Goal: Task Accomplishment & Management: Use online tool/utility

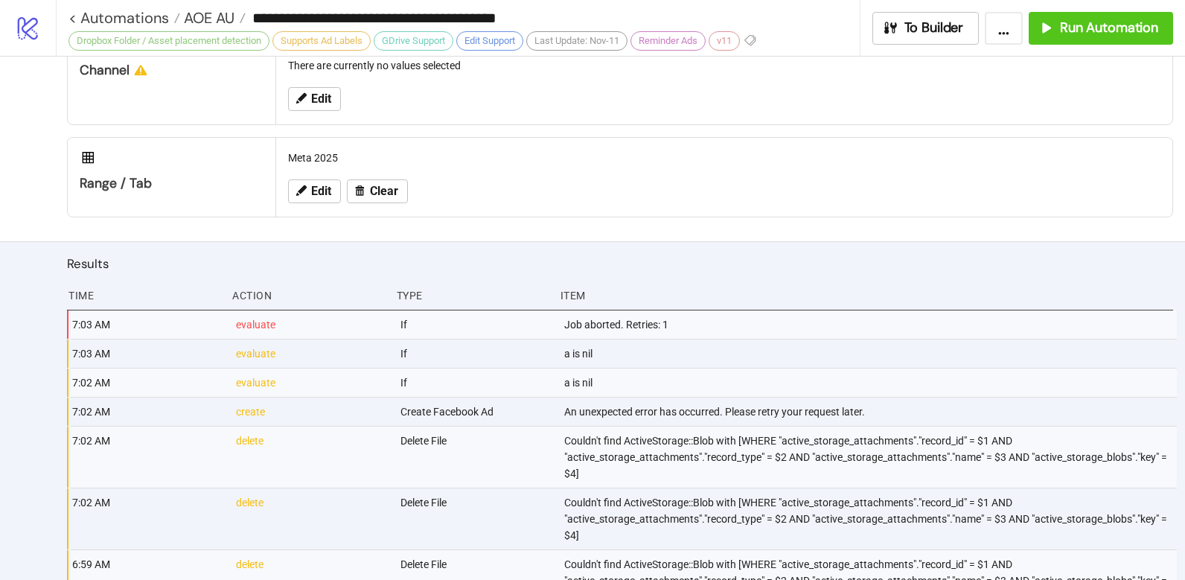
scroll to position [898, 0]
click at [1119, 35] on span "Run Automation" at bounding box center [1109, 27] width 98 height 17
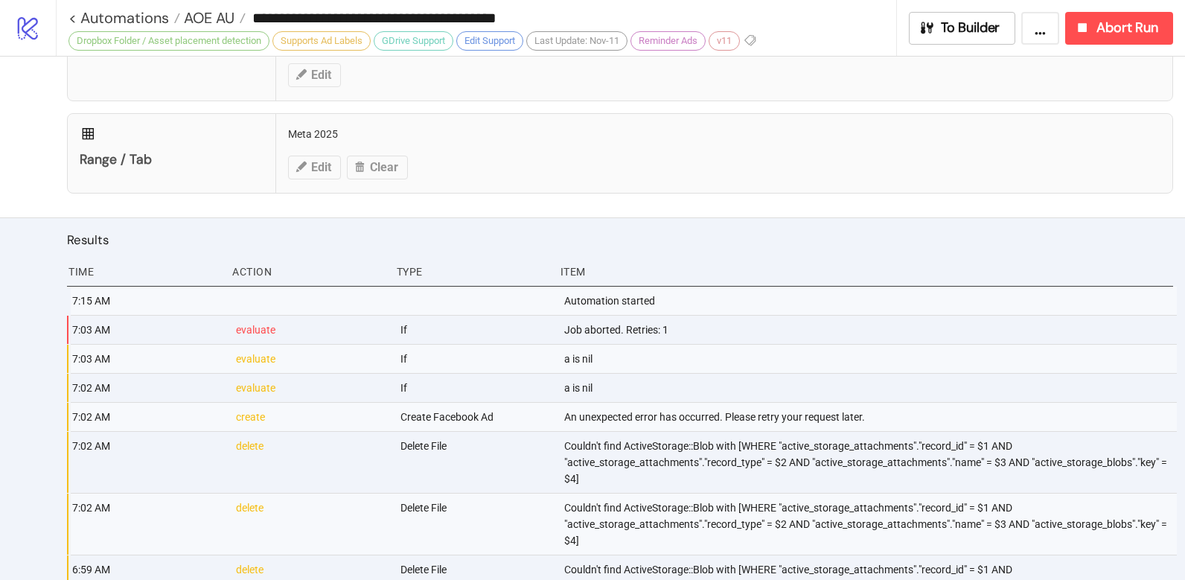
scroll to position [923, 0]
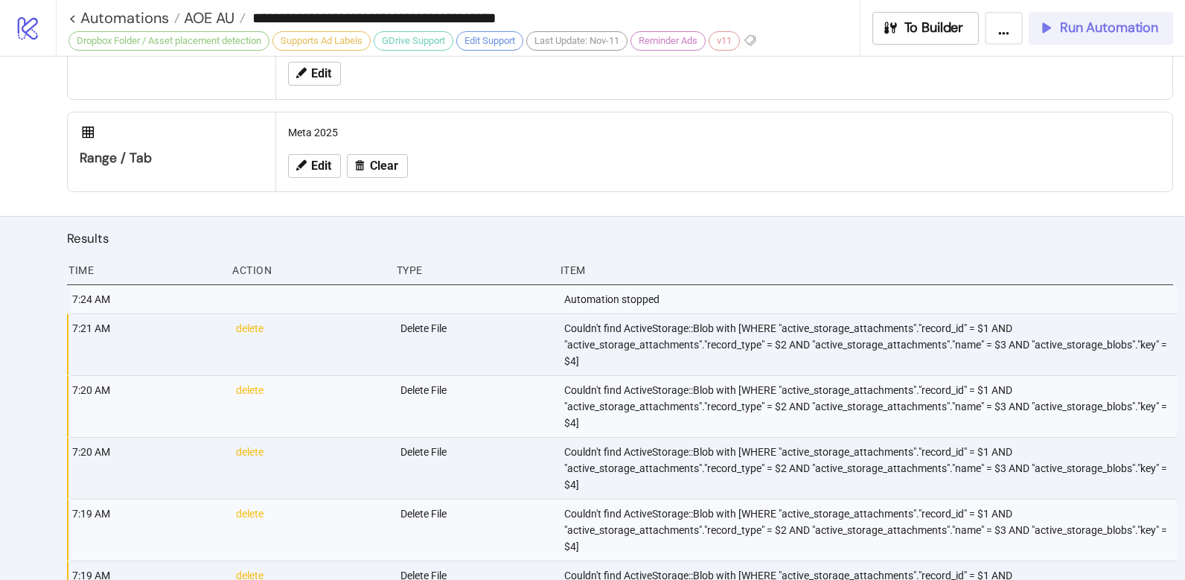
drag, startPoint x: 1112, startPoint y: 36, endPoint x: 1104, endPoint y: 41, distance: 8.7
click at [1112, 36] on button "Run Automation" at bounding box center [1100, 28] width 144 height 33
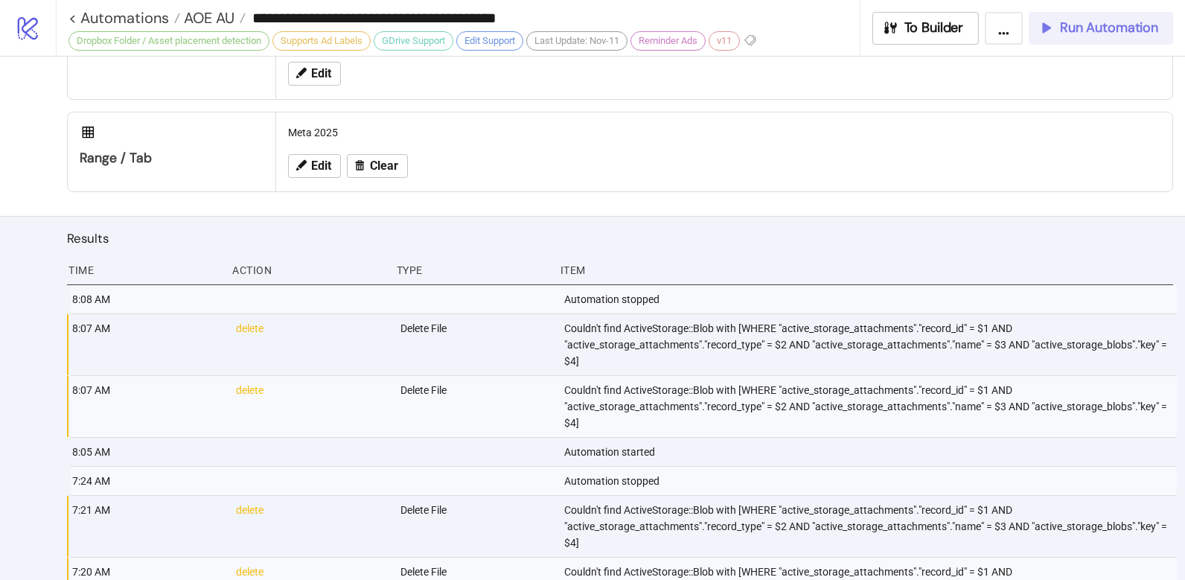
click at [1100, 39] on button "Run Automation" at bounding box center [1100, 28] width 144 height 33
click at [1061, 40] on button "Run Automation" at bounding box center [1100, 28] width 144 height 33
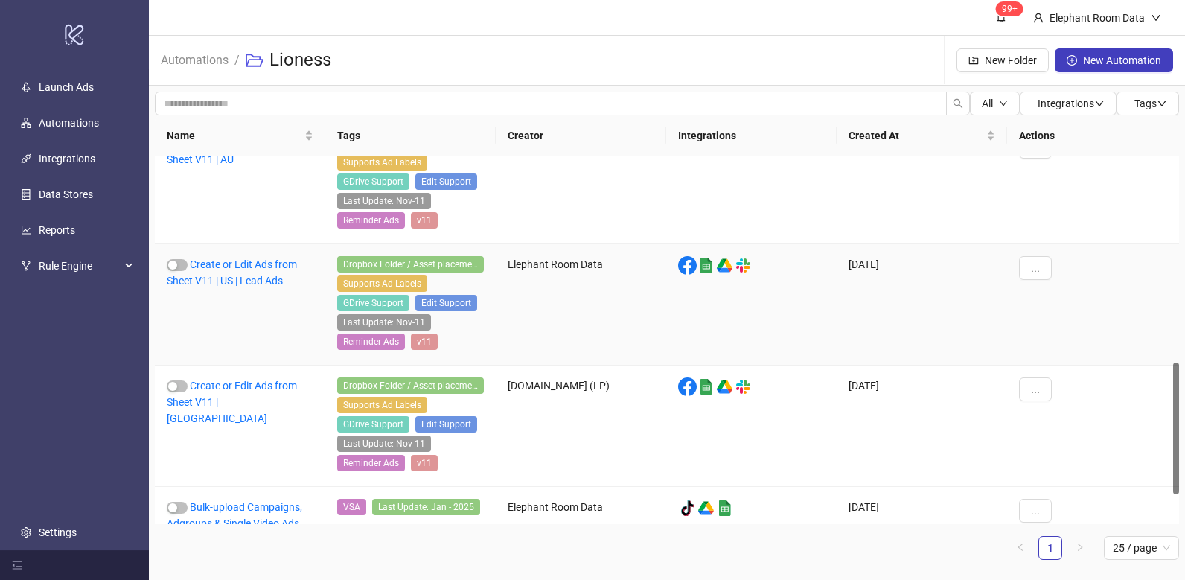
scroll to position [471, 0]
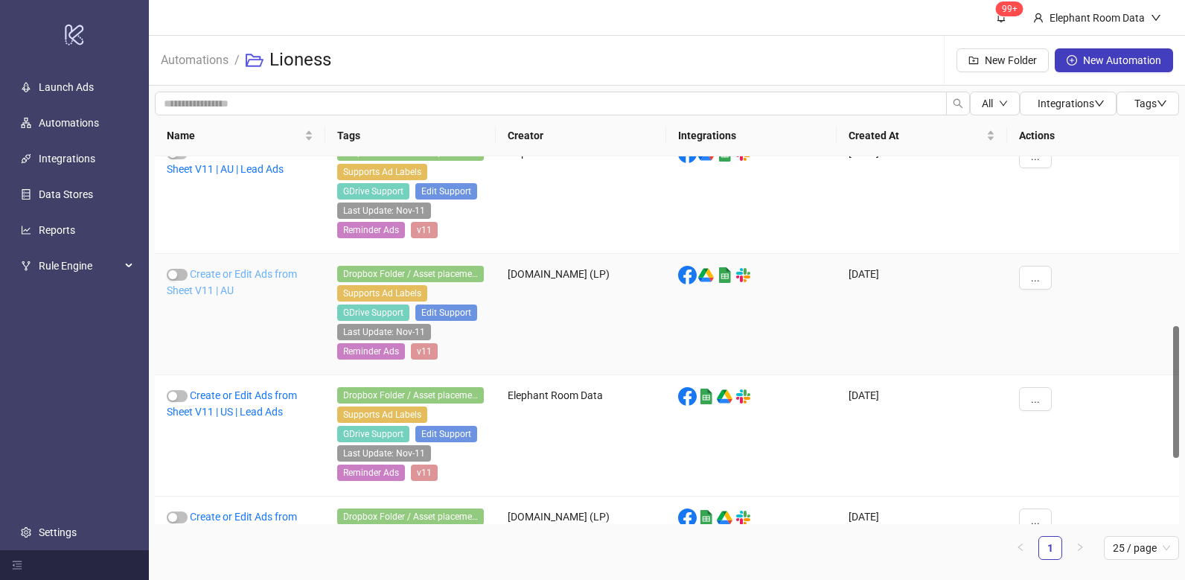
click at [281, 272] on link "Create or Edit Ads from Sheet V11 | AU" at bounding box center [232, 282] width 130 height 28
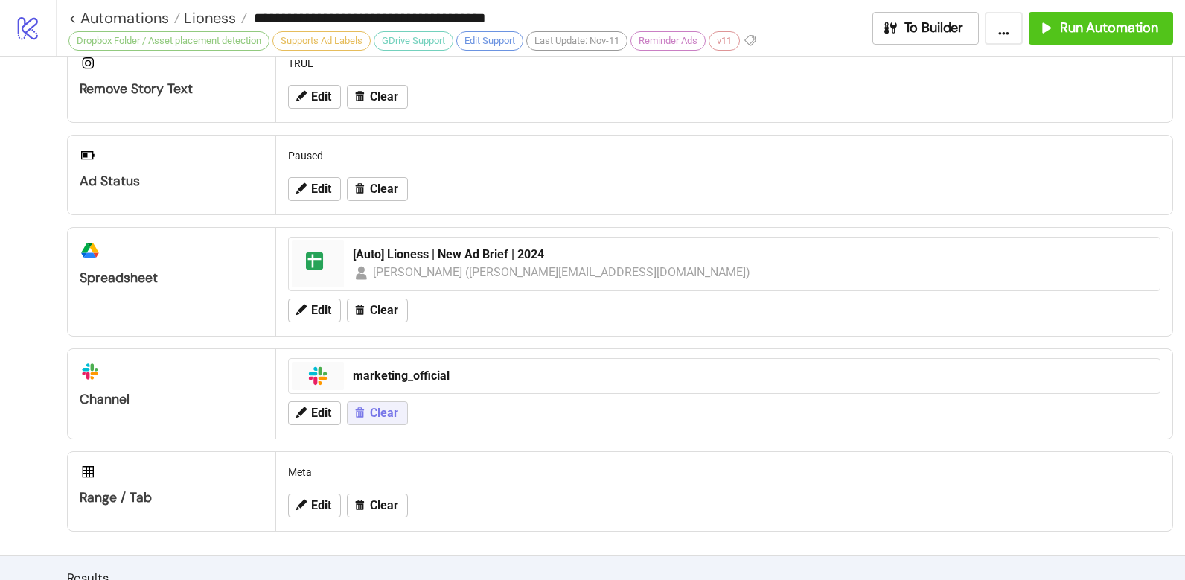
scroll to position [564, 0]
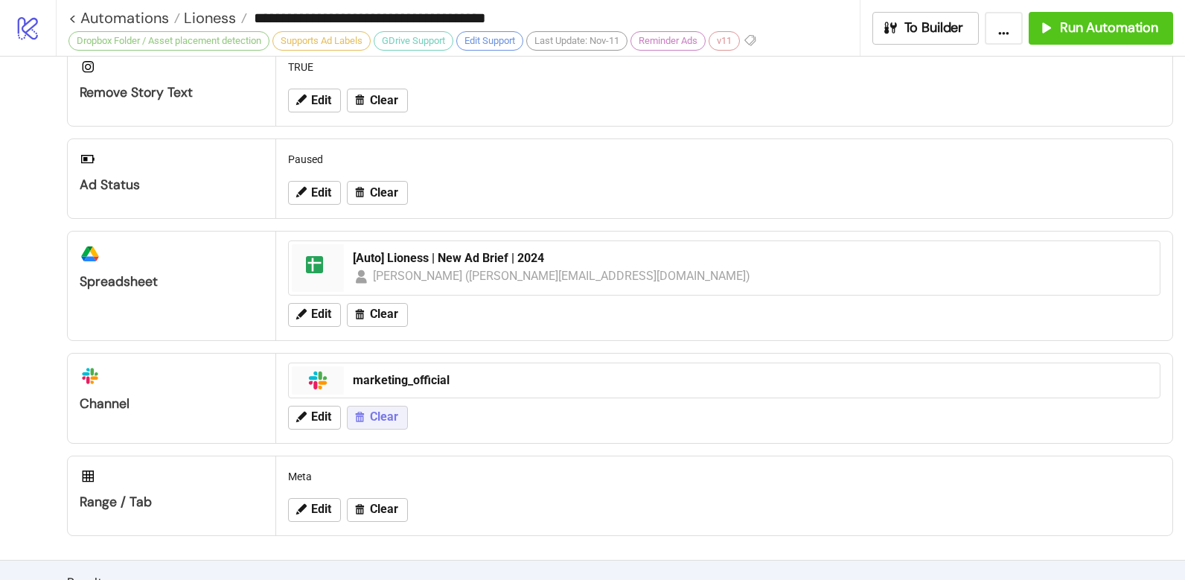
click at [388, 416] on span "Clear" at bounding box center [384, 416] width 28 height 13
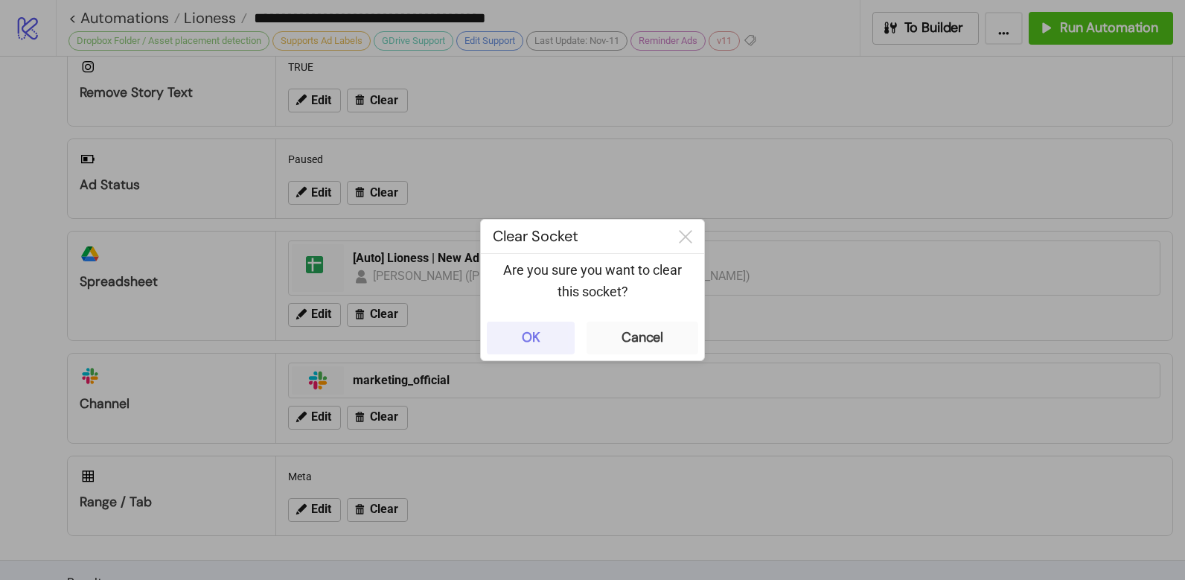
click at [526, 344] on div "OK" at bounding box center [531, 337] width 19 height 17
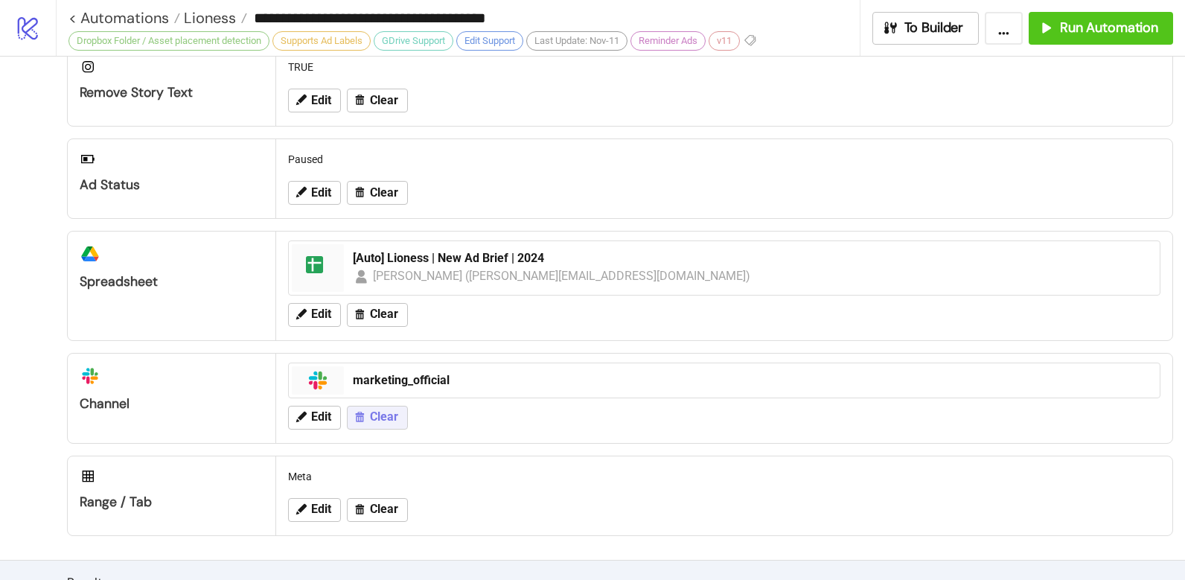
click at [377, 412] on span "Clear" at bounding box center [384, 416] width 28 height 13
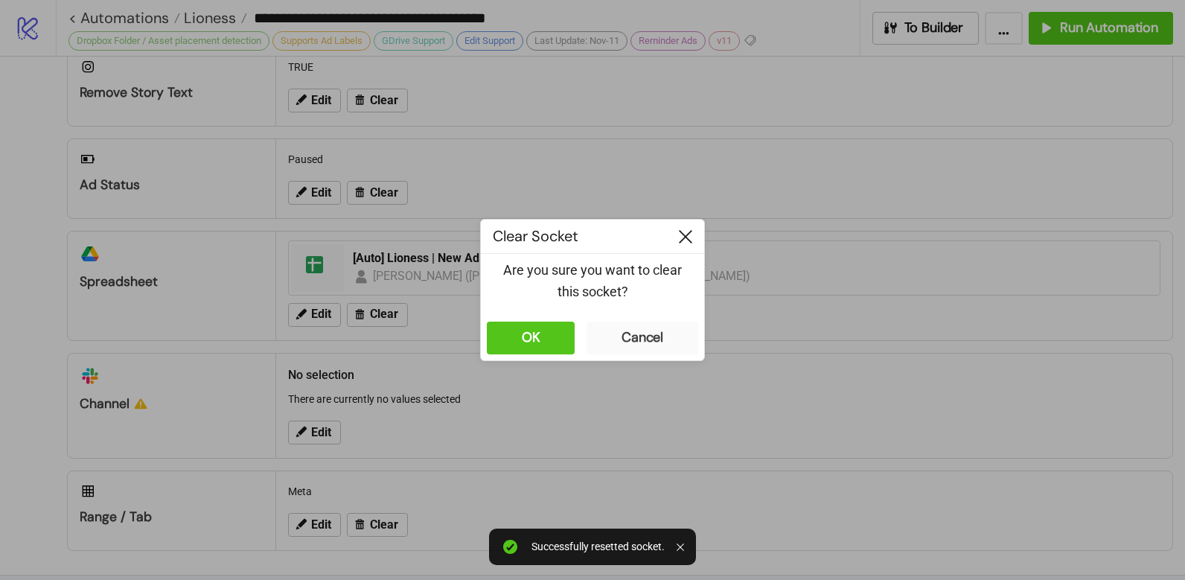
drag, startPoint x: 694, startPoint y: 234, endPoint x: 761, endPoint y: 306, distance: 97.9
click at [694, 235] on div at bounding box center [685, 236] width 37 height 33
click at [688, 238] on icon at bounding box center [685, 236] width 13 height 13
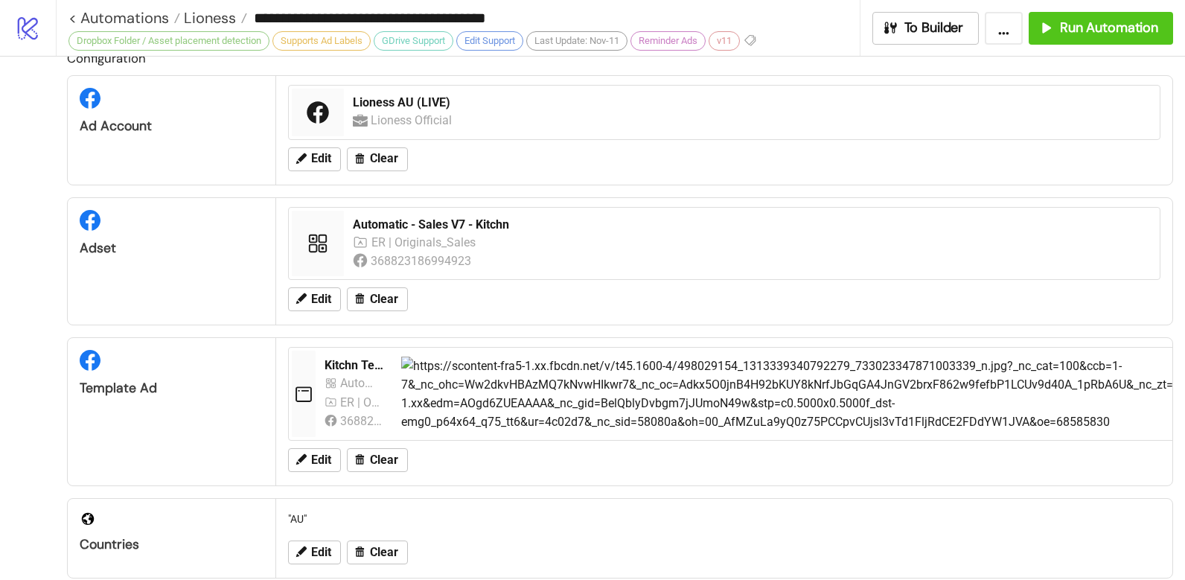
scroll to position [16, 0]
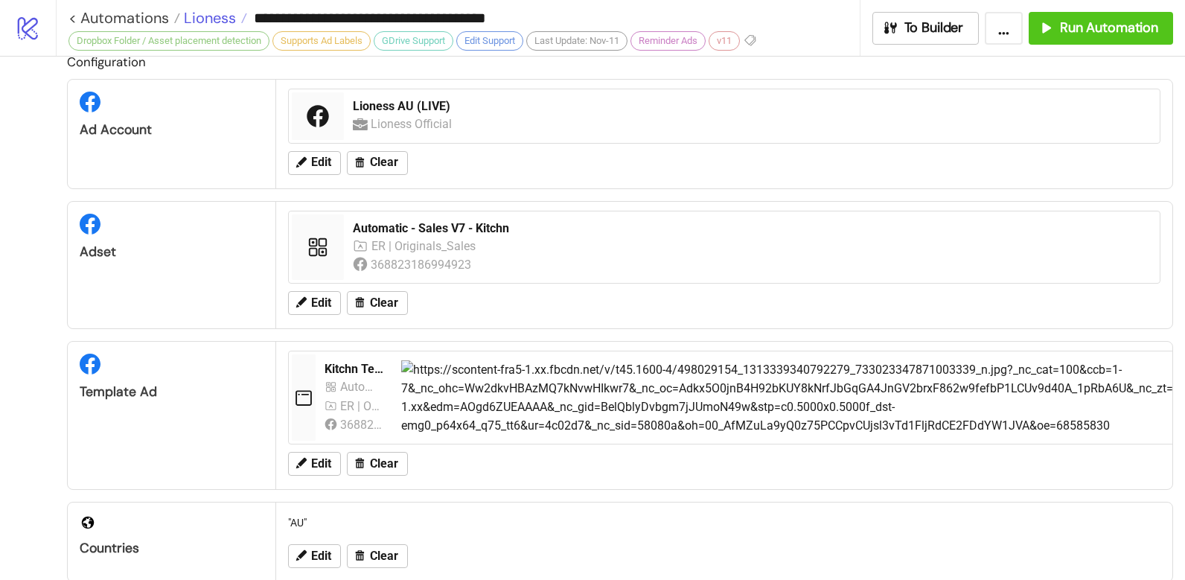
click at [213, 23] on span "Lioness" at bounding box center [208, 17] width 56 height 19
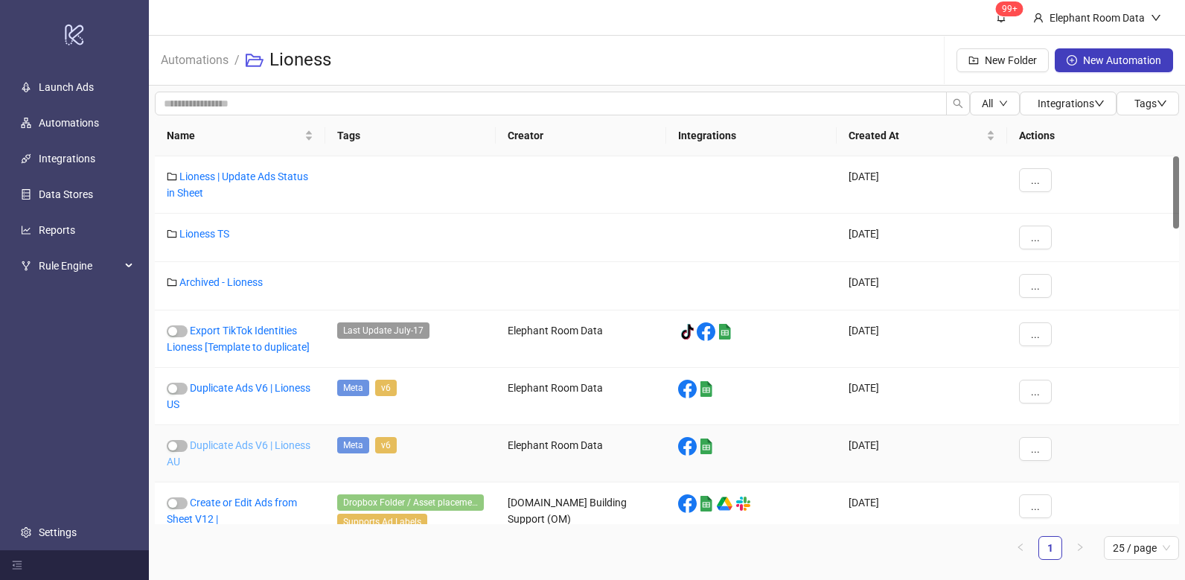
click at [294, 447] on link "Duplicate Ads V6 | Lioness AU" at bounding box center [239, 453] width 144 height 28
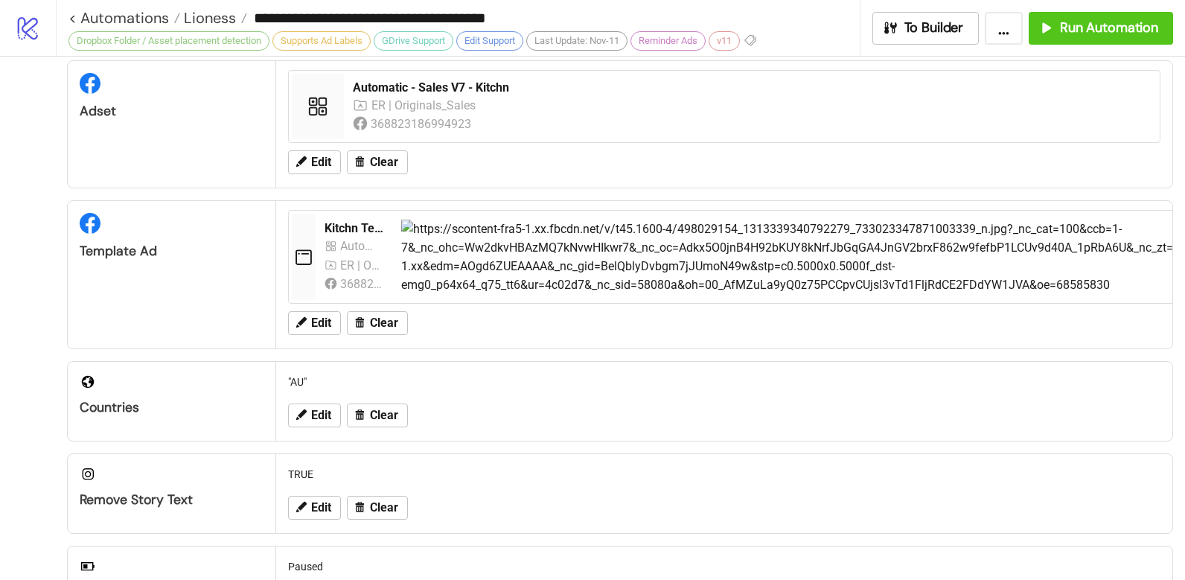
type input "**********"
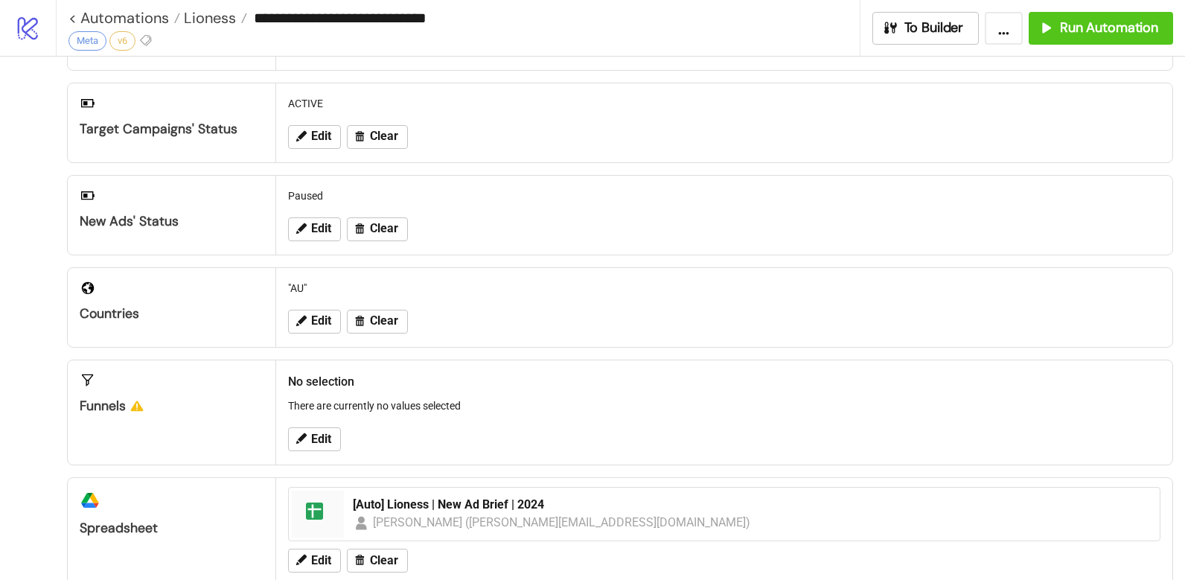
scroll to position [245, 0]
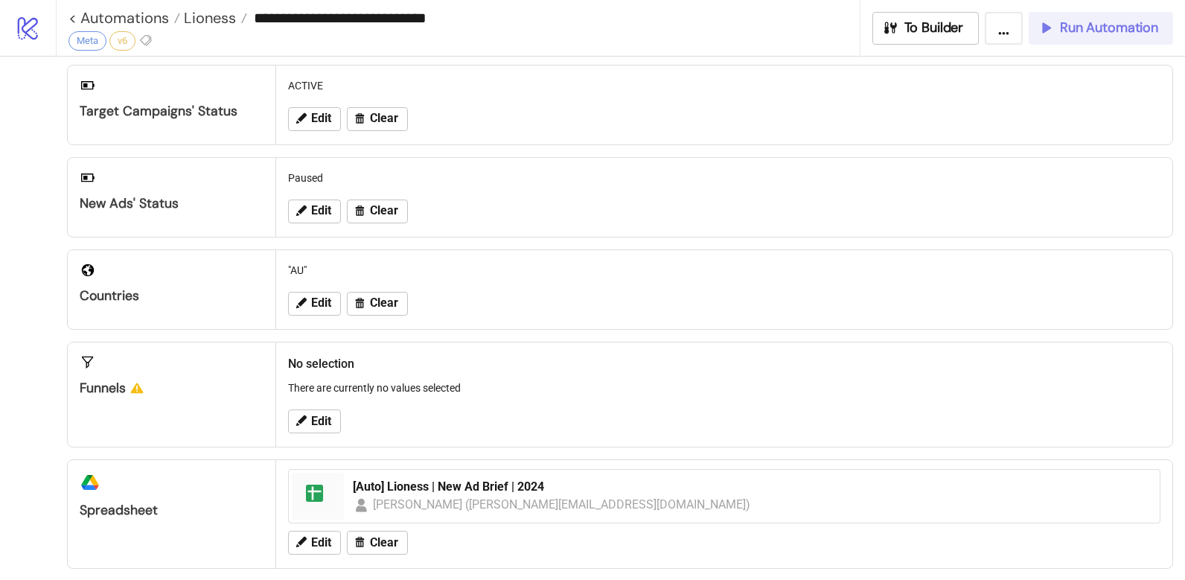
click at [1072, 29] on span "Run Automation" at bounding box center [1109, 27] width 98 height 17
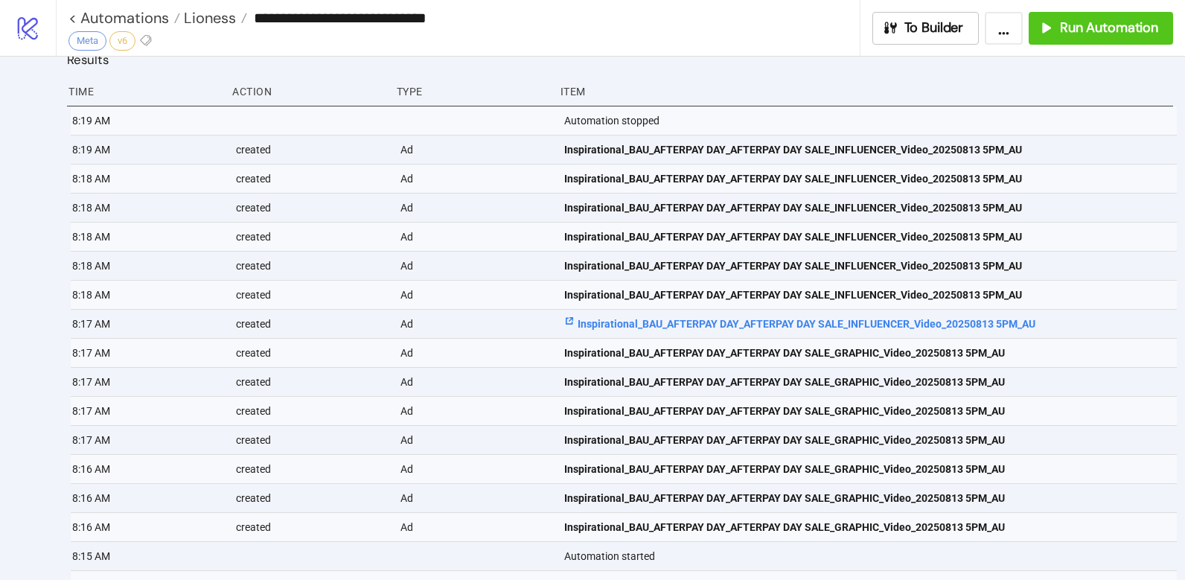
scroll to position [889, 0]
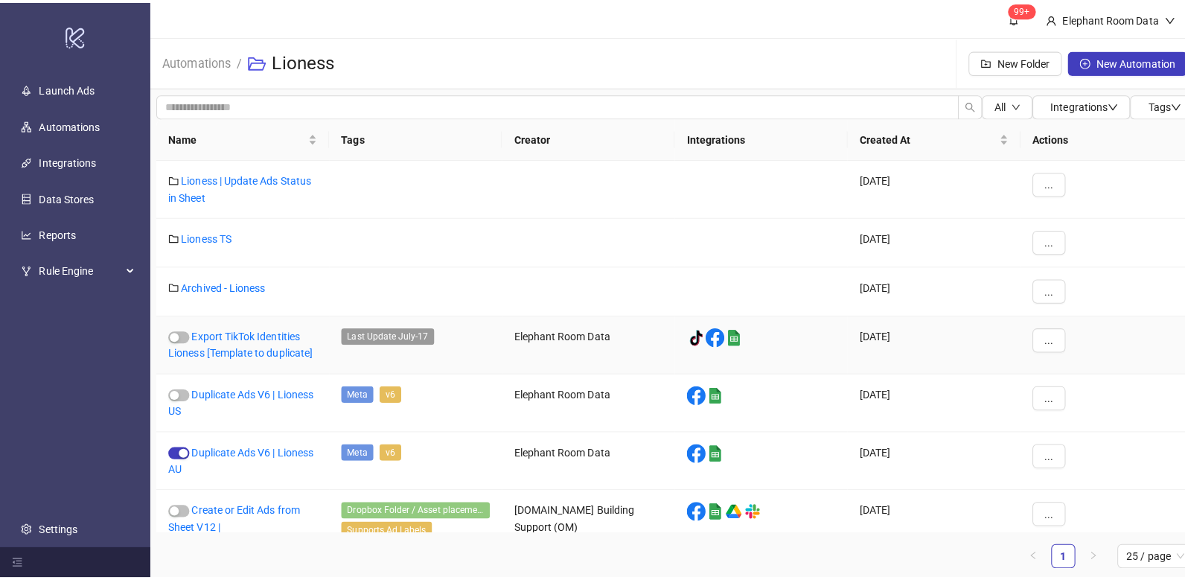
scroll to position [26, 0]
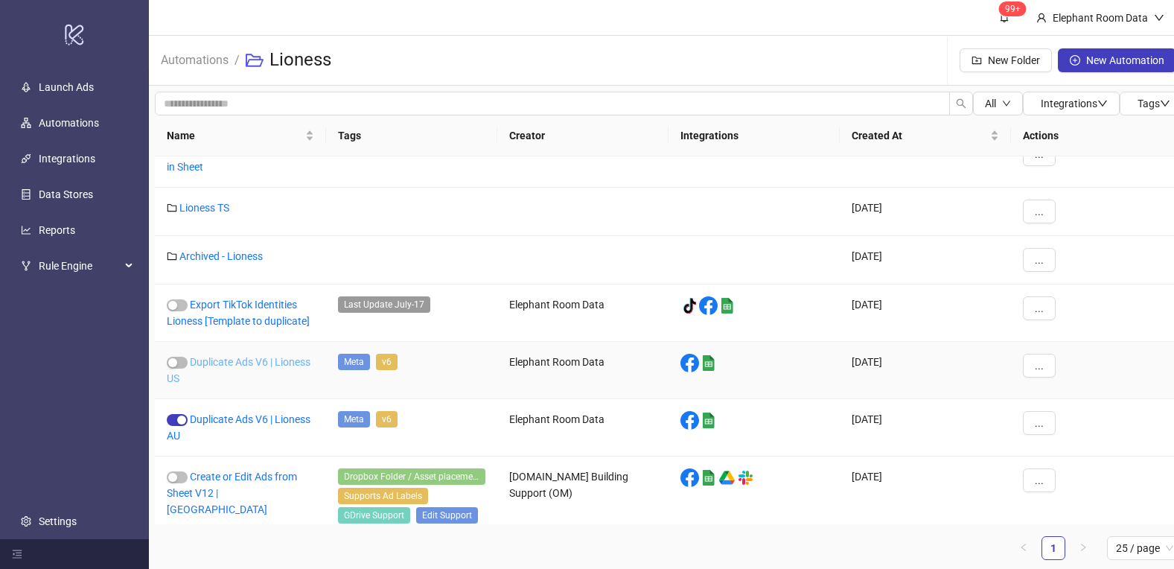
click at [284, 364] on link "Duplicate Ads V6 | Lioness US" at bounding box center [239, 370] width 144 height 28
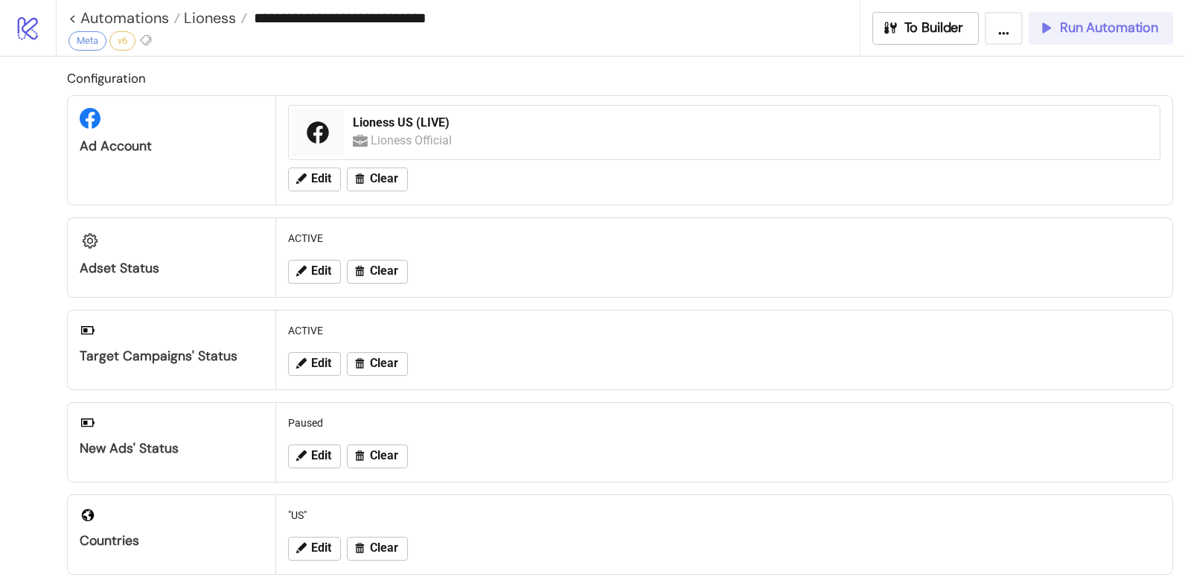
click at [1136, 24] on span "Run Automation" at bounding box center [1109, 27] width 98 height 17
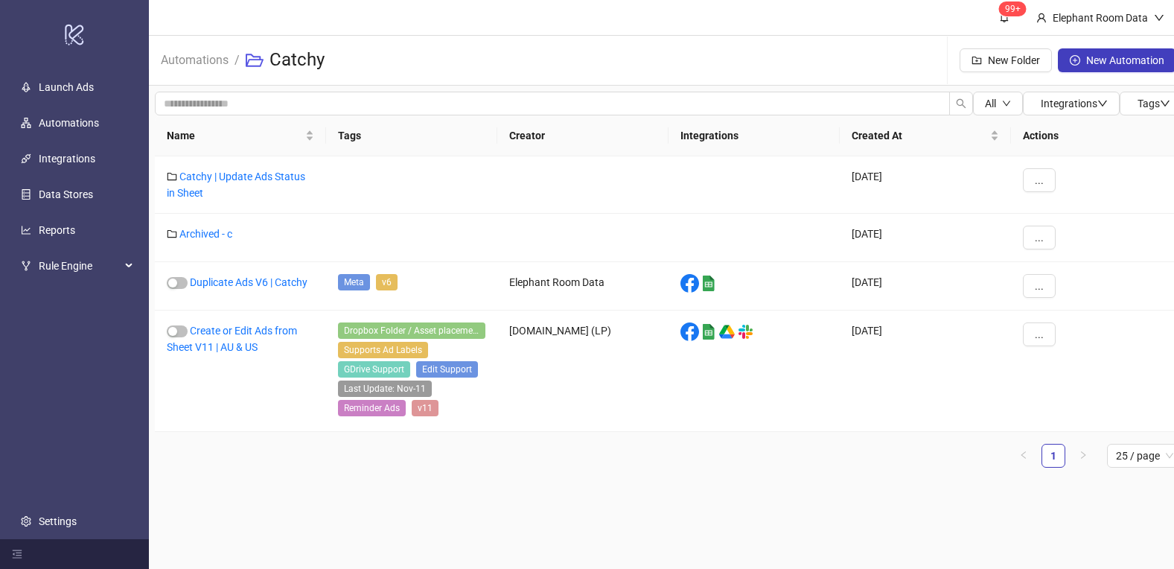
click at [237, 447] on ul "1 25 / page" at bounding box center [668, 456] width 1027 height 24
click at [238, 346] on link "Create or Edit Ads from Sheet V11 | AU & US" at bounding box center [232, 338] width 130 height 28
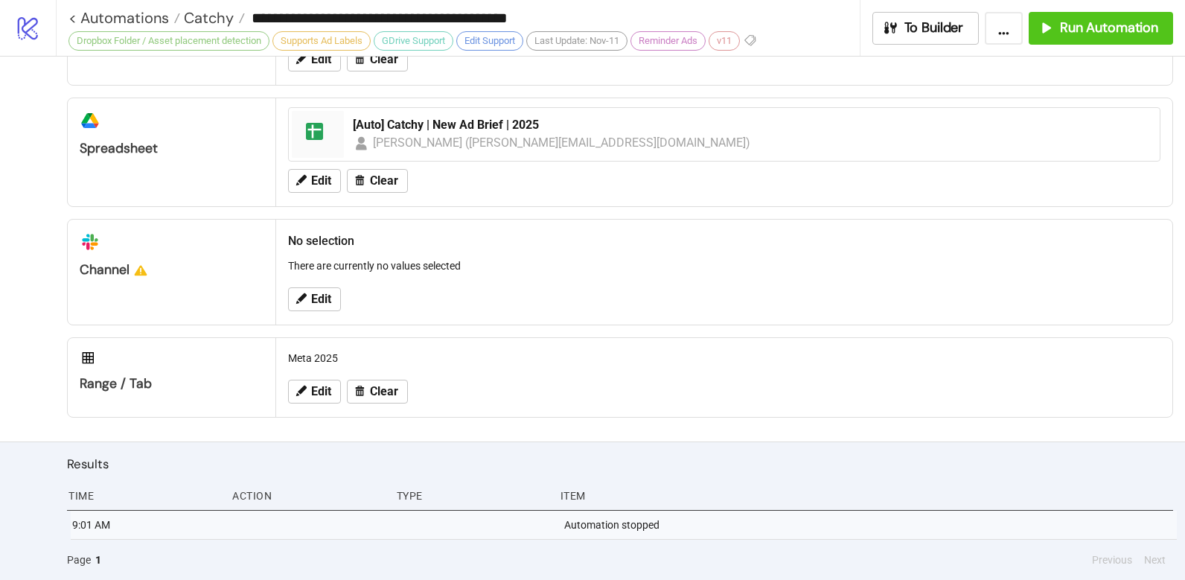
scroll to position [735, 0]
click at [1112, 31] on span "Run Automation" at bounding box center [1109, 27] width 98 height 17
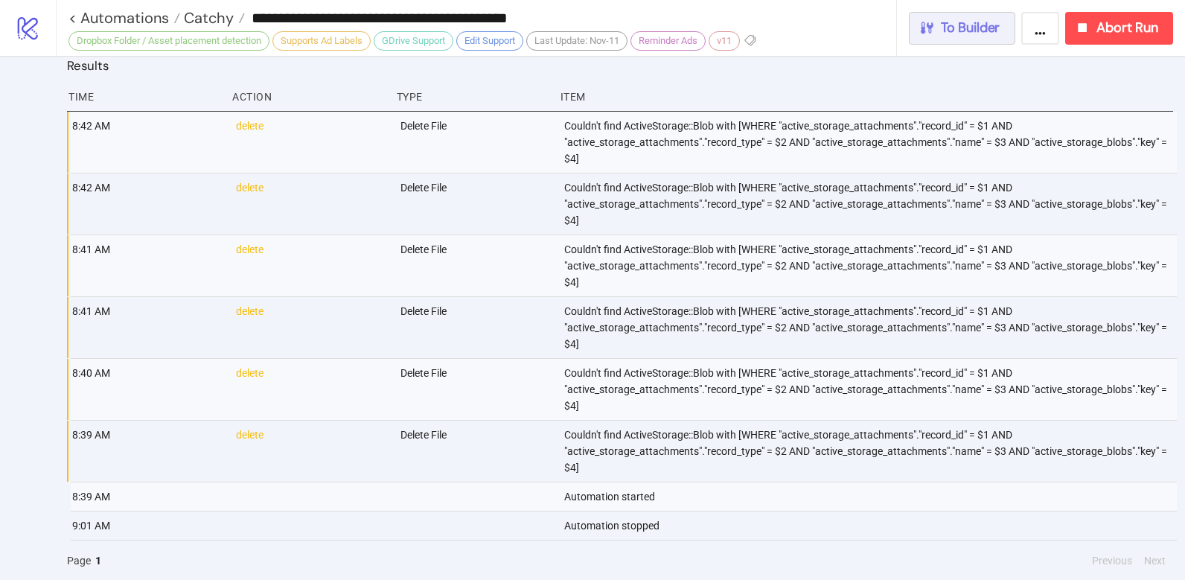
scroll to position [1134, 0]
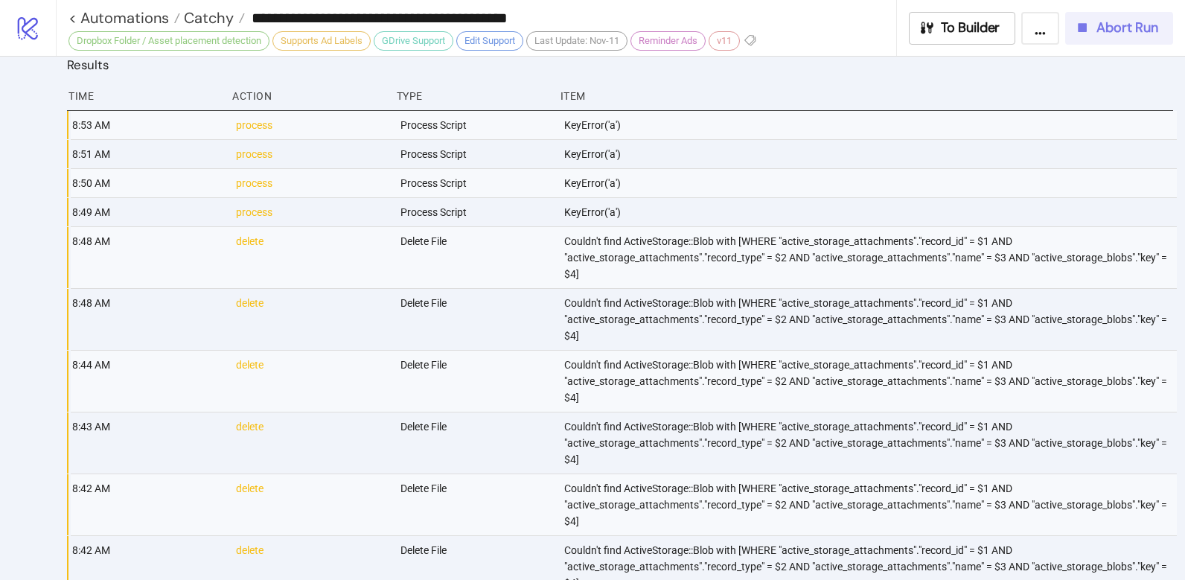
click at [1111, 32] on span "Abort Run" at bounding box center [1127, 27] width 62 height 17
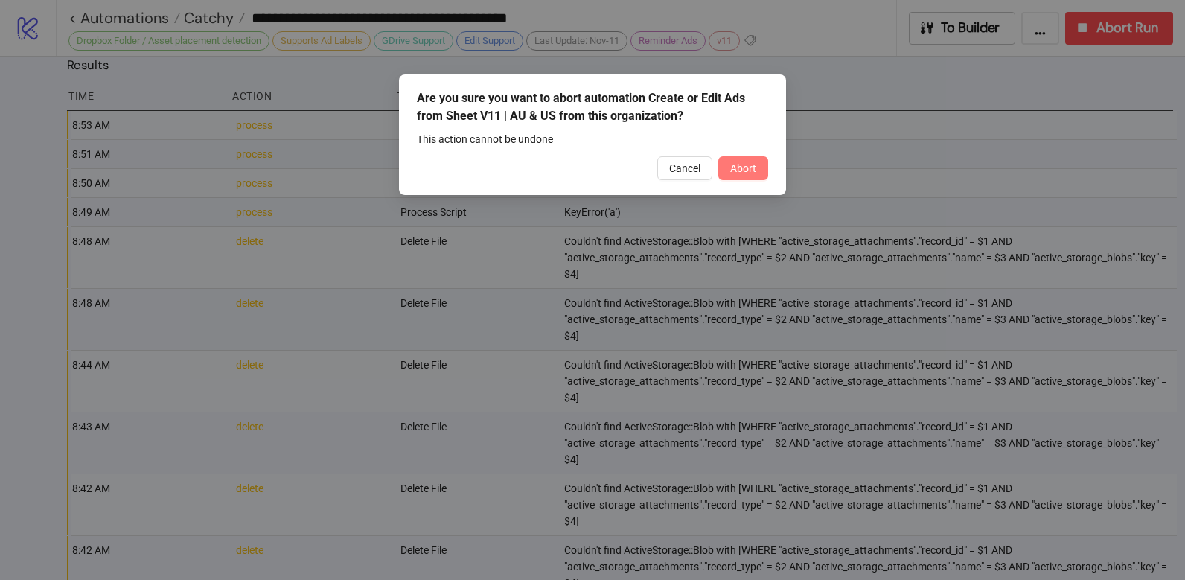
click at [762, 166] on button "Abort" at bounding box center [743, 168] width 50 height 24
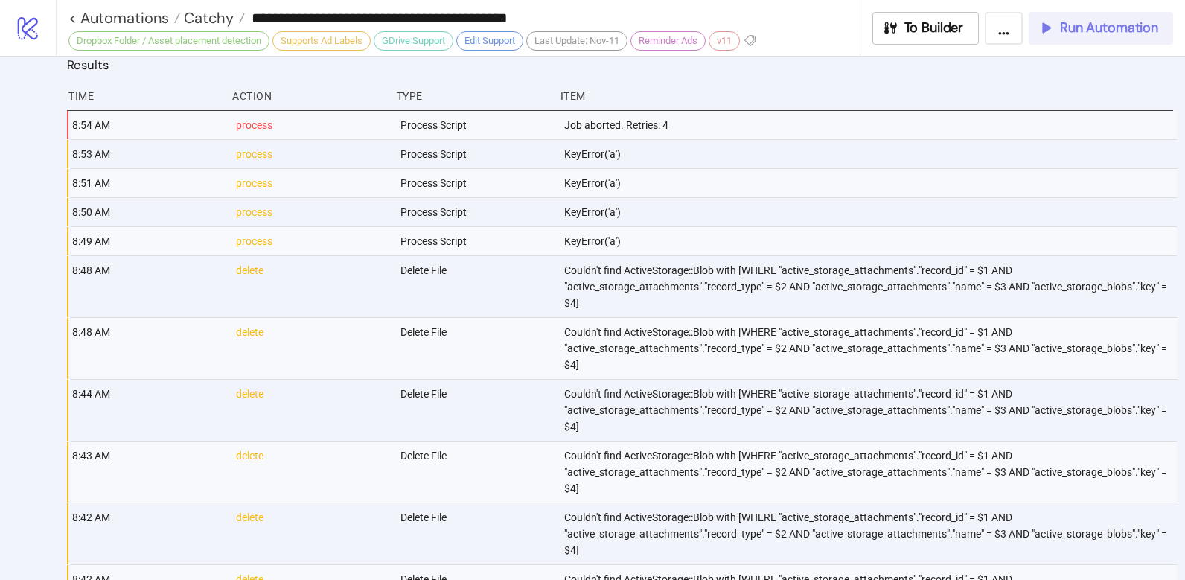
click at [1073, 34] on span "Run Automation" at bounding box center [1109, 27] width 98 height 17
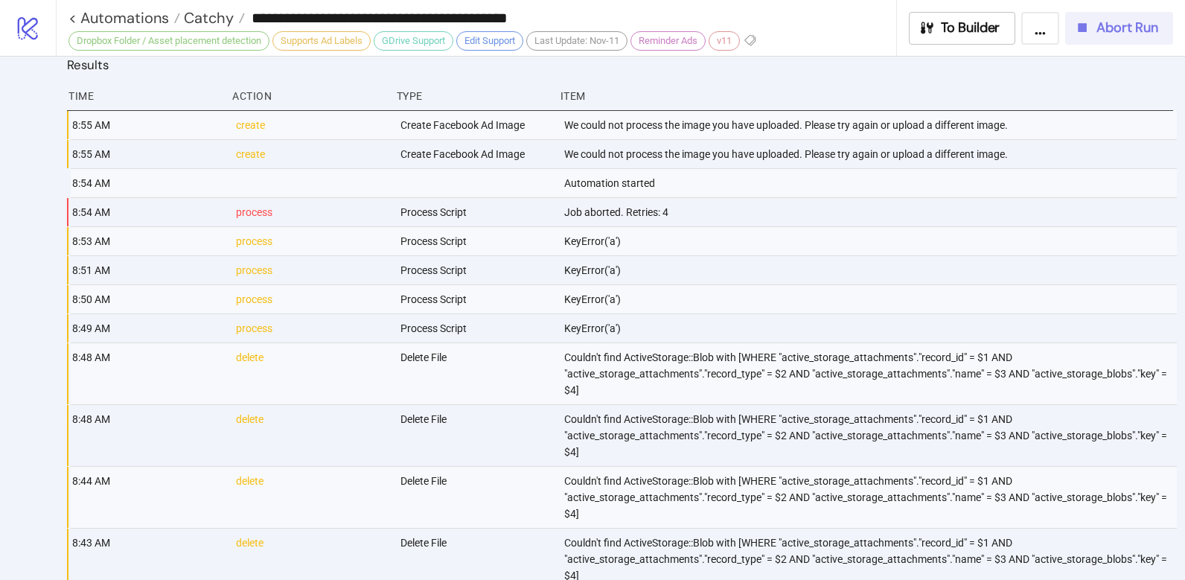
click at [1091, 24] on div "Abort Run" at bounding box center [1116, 27] width 84 height 17
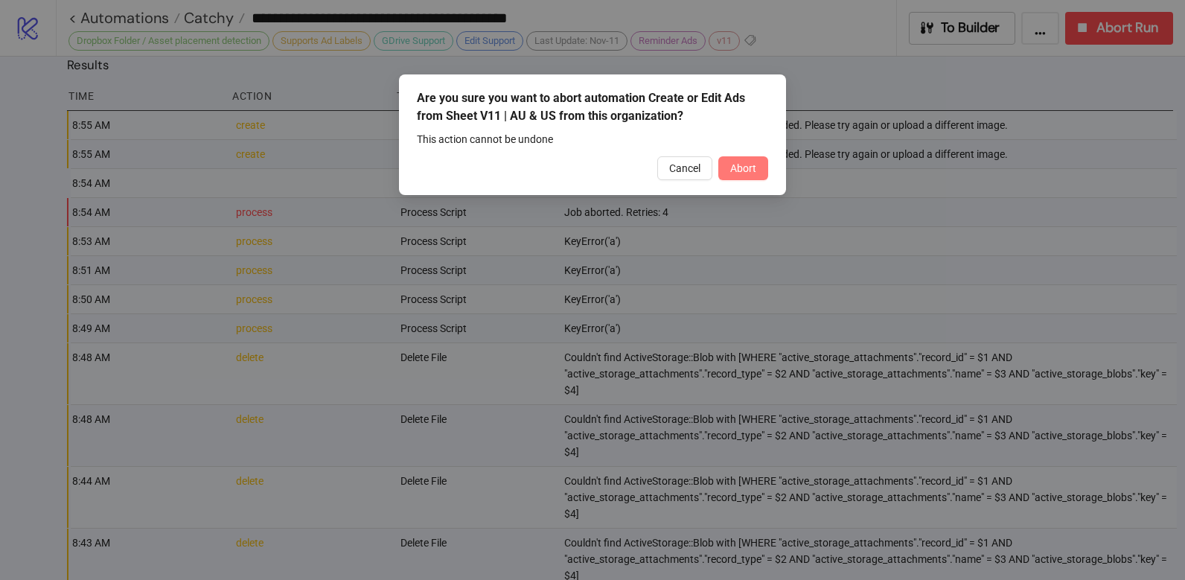
click at [727, 173] on button "Abort" at bounding box center [743, 168] width 50 height 24
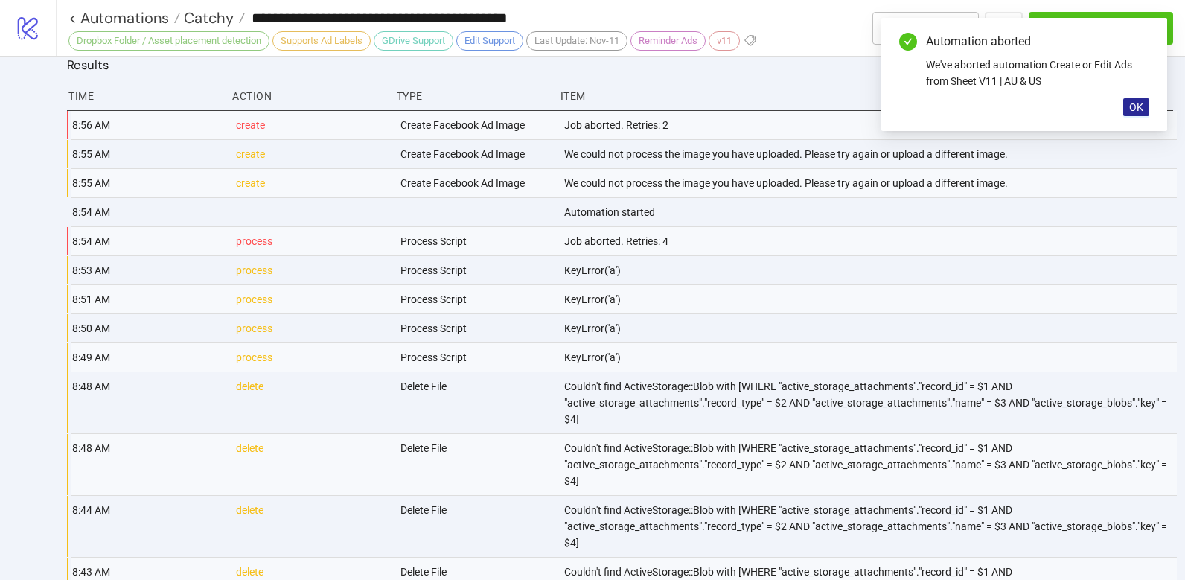
click at [1144, 110] on button "OK" at bounding box center [1136, 107] width 26 height 18
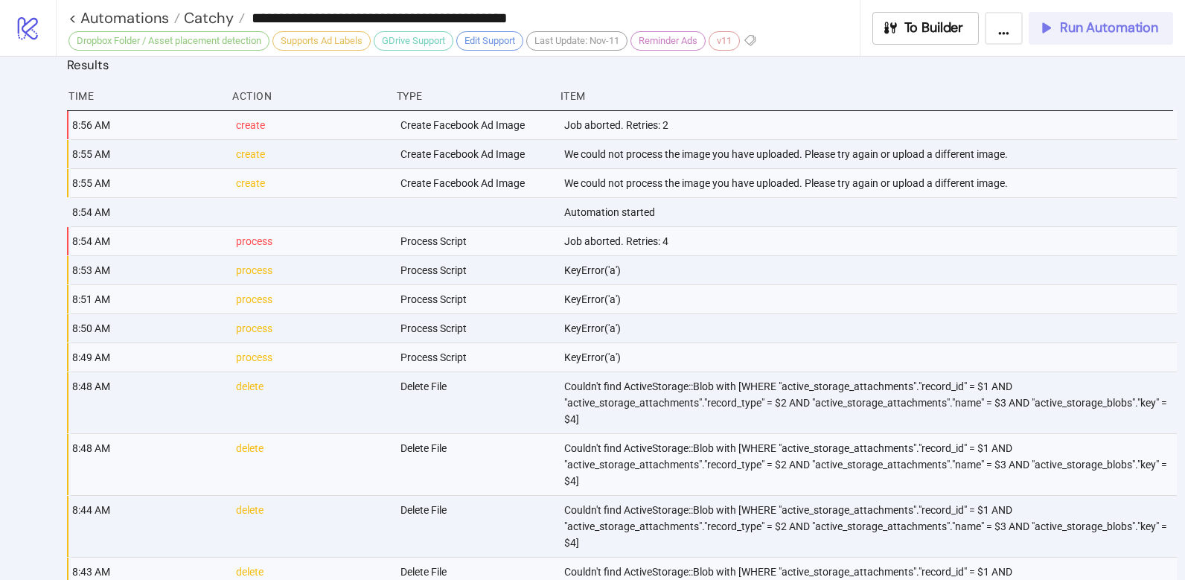
click at [1135, 27] on span "Run Automation" at bounding box center [1109, 27] width 98 height 17
